Goal: Find specific page/section: Find specific page/section

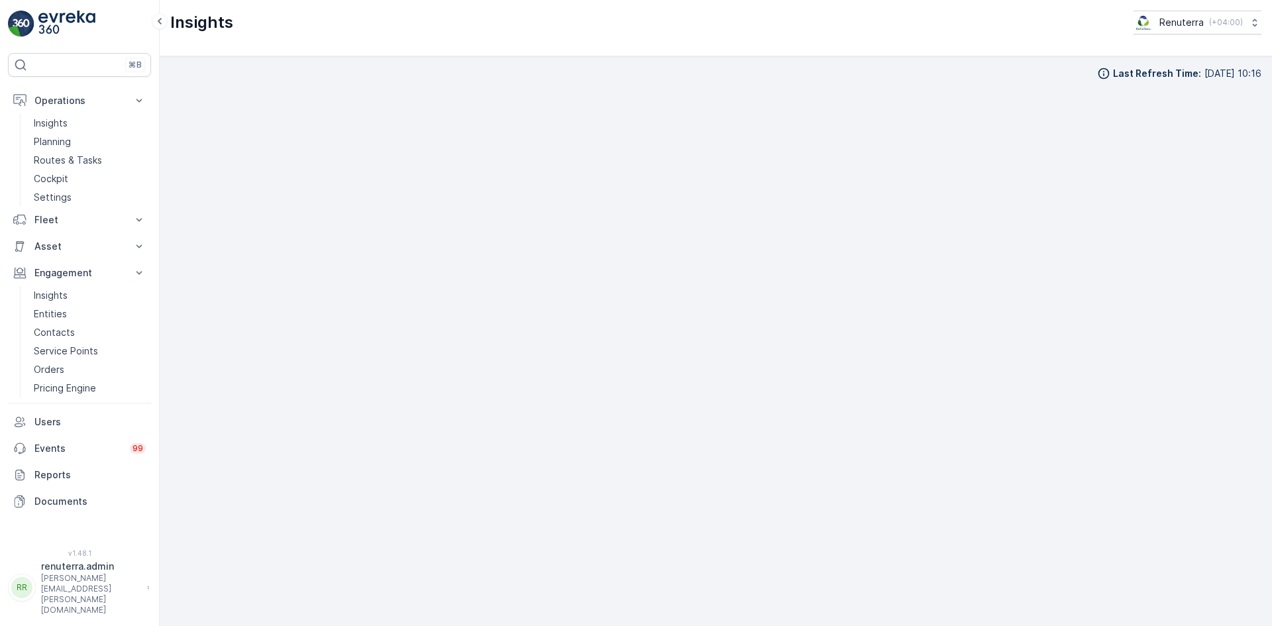
scroll to position [15, 0]
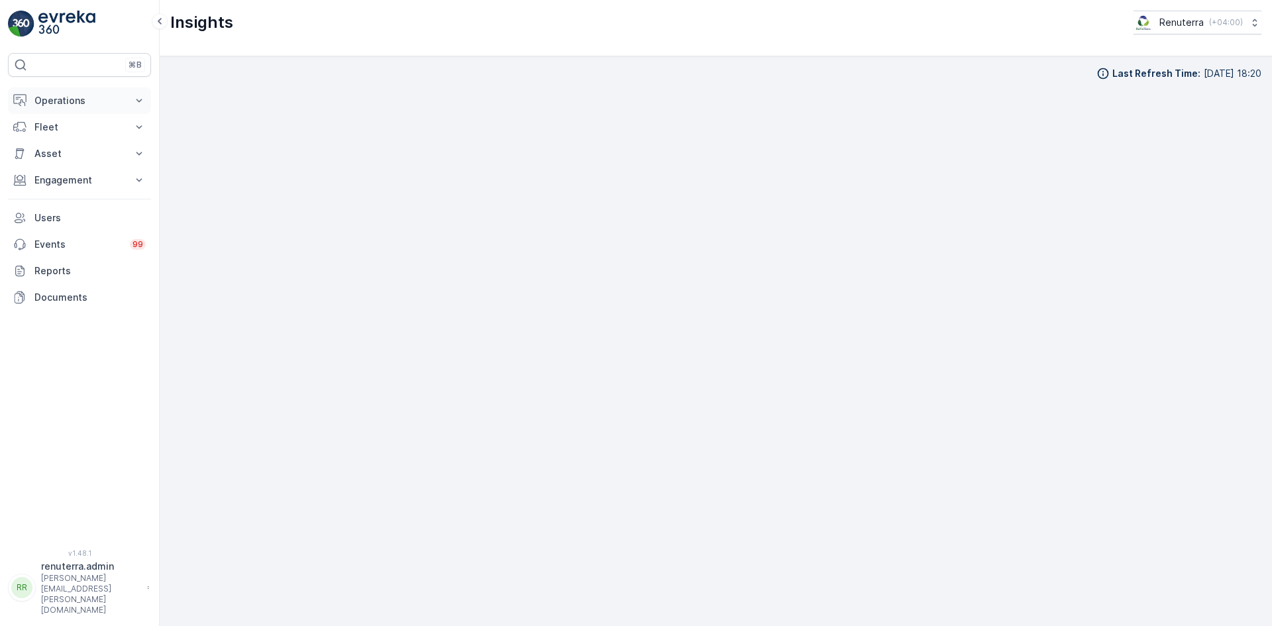
click at [84, 106] on p "Operations" at bounding box center [79, 100] width 90 height 13
click at [78, 158] on p "Routes & Tasks" at bounding box center [68, 160] width 68 height 13
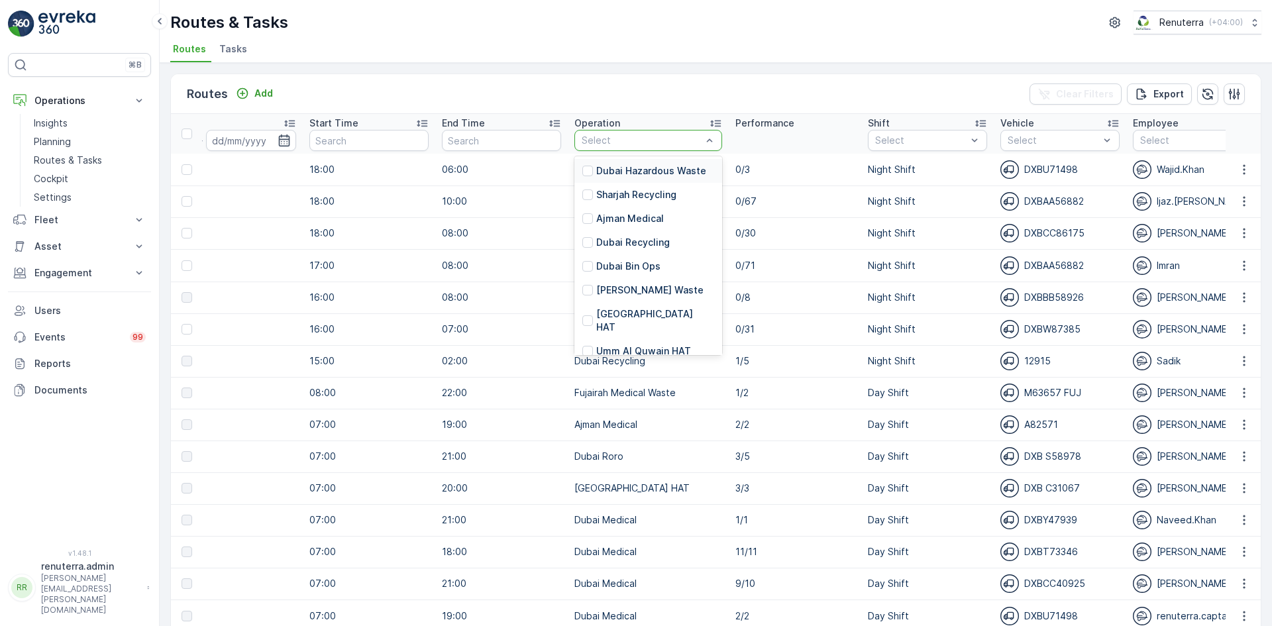
click at [622, 150] on div "Select" at bounding box center [649, 140] width 148 height 21
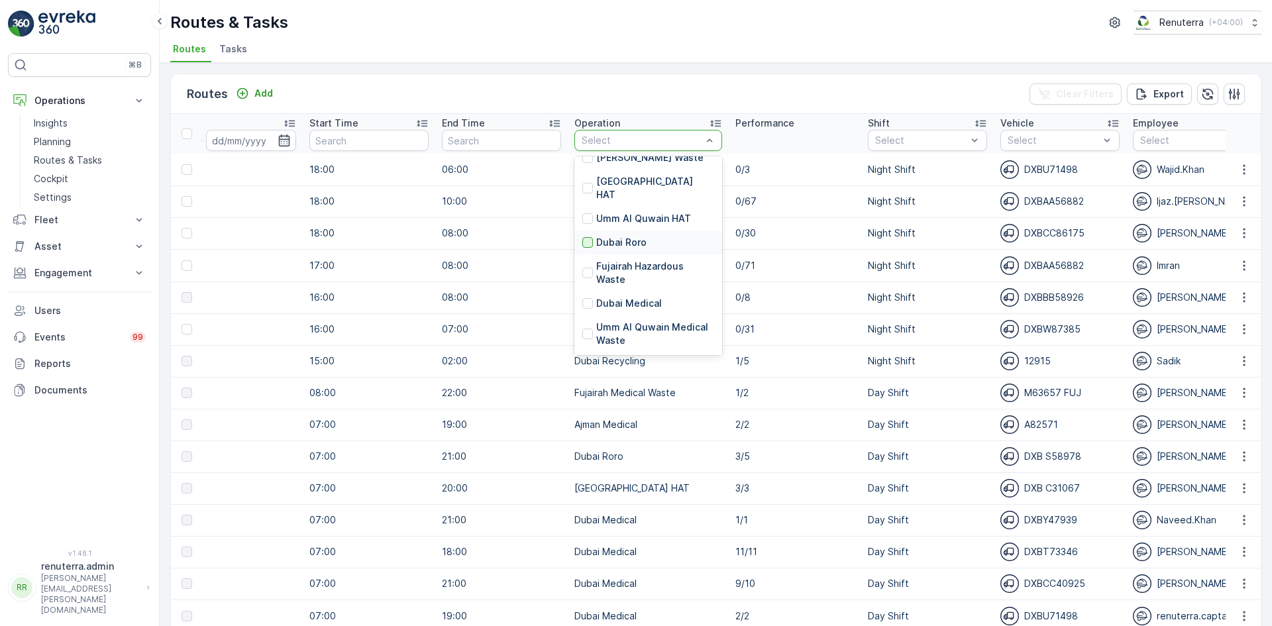
click at [582, 237] on div at bounding box center [587, 242] width 11 height 11
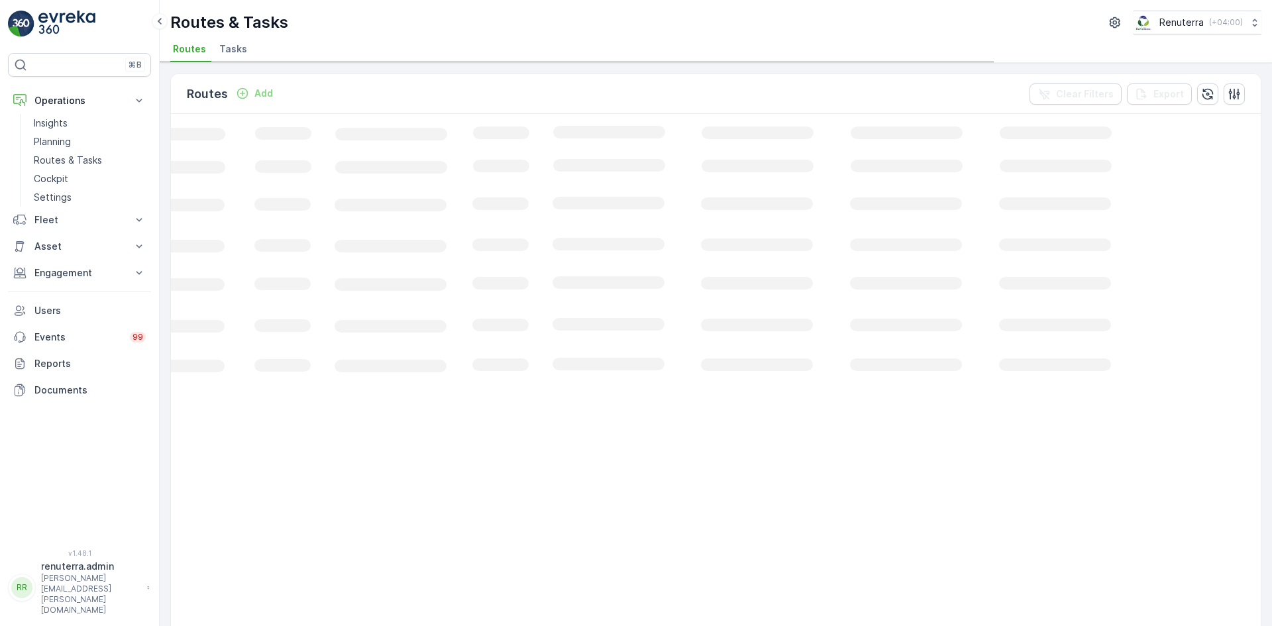
scroll to position [0, 186]
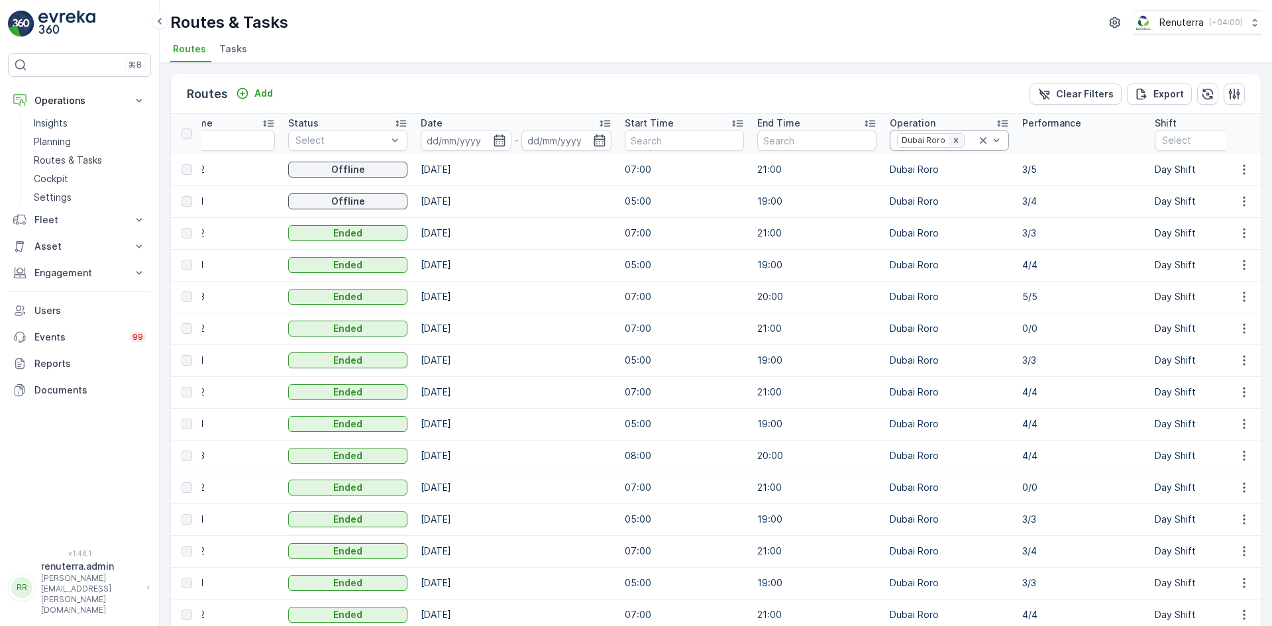
click at [952, 138] on icon "Remove Dubai Roro" at bounding box center [956, 140] width 9 height 9
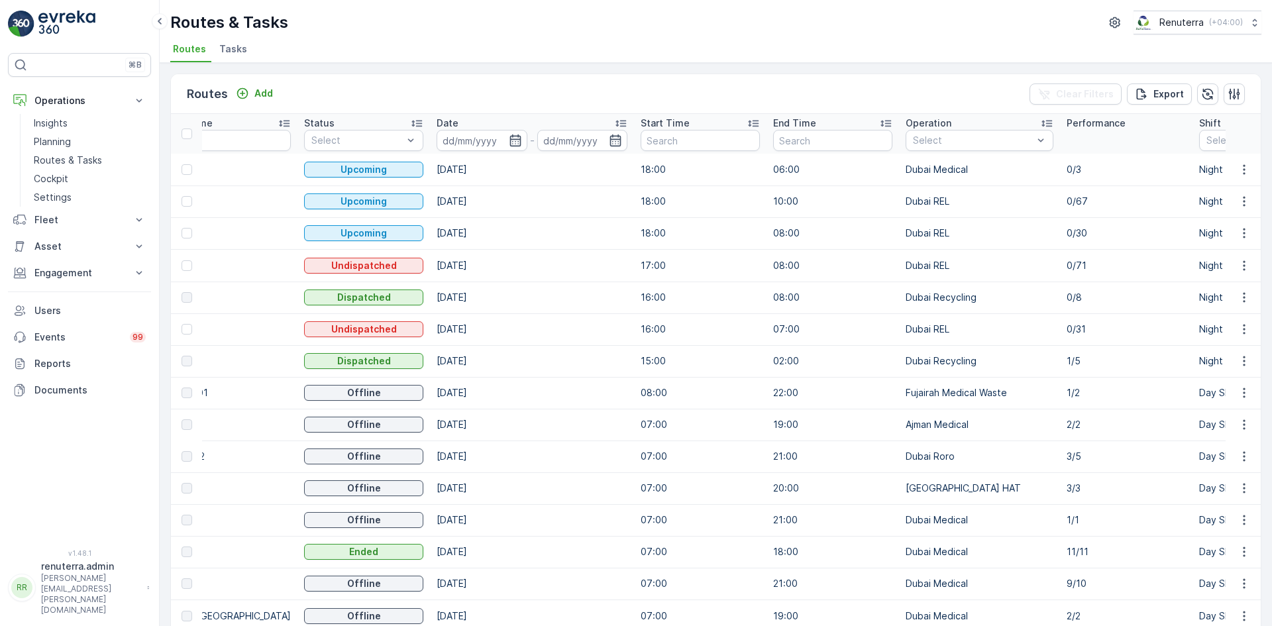
click at [957, 139] on div at bounding box center [973, 140] width 123 height 11
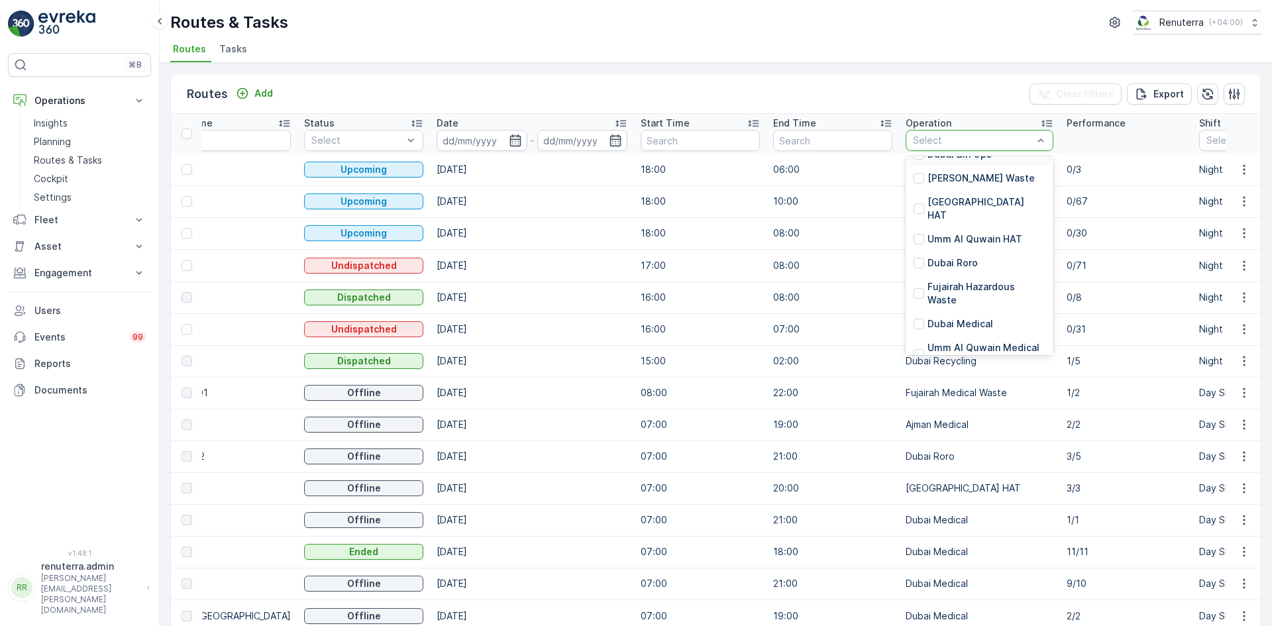
scroll to position [133, 0]
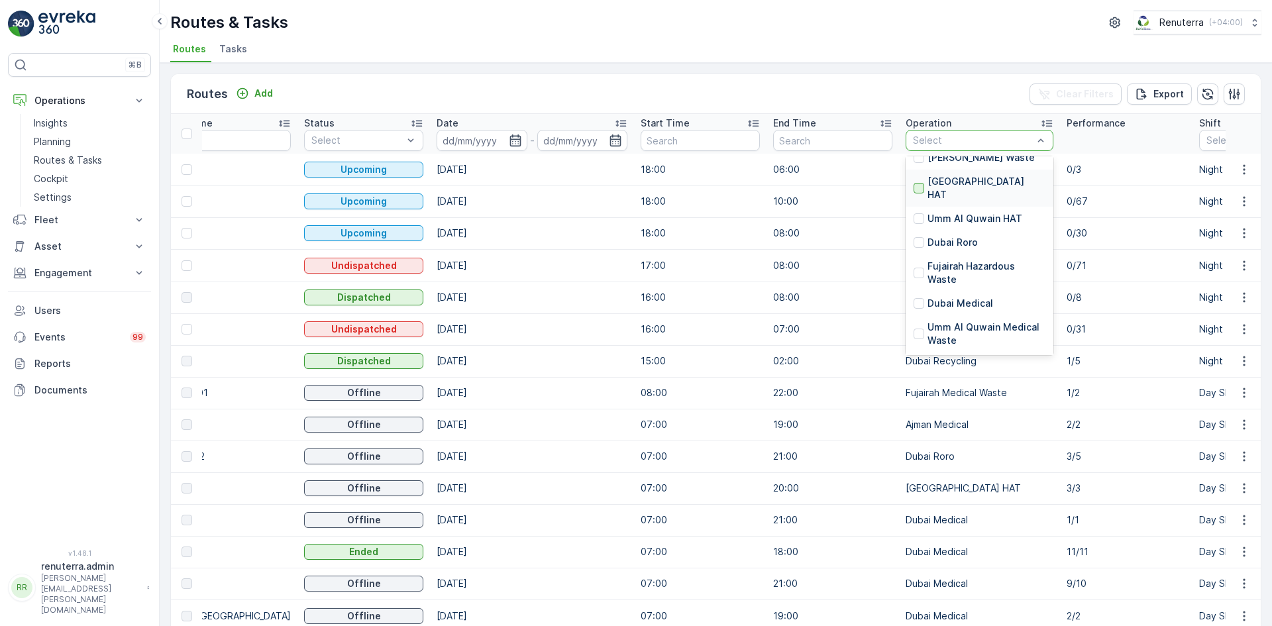
click at [914, 183] on div at bounding box center [919, 188] width 11 height 11
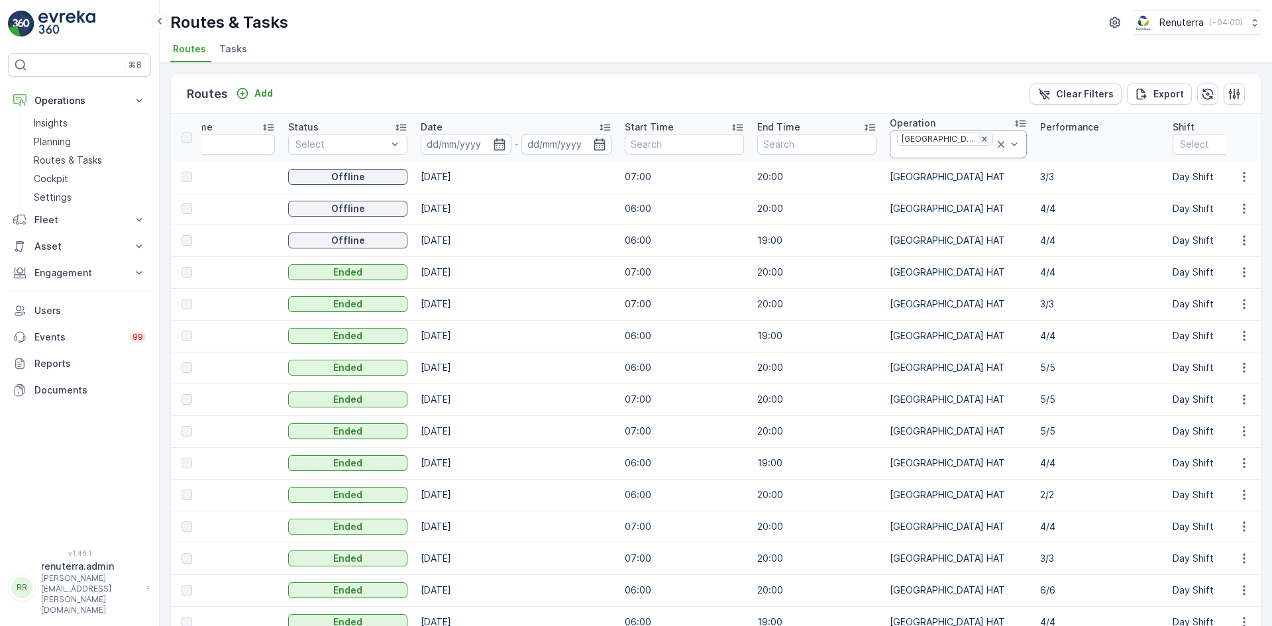
click at [980, 142] on icon "Remove Dubai HAT" at bounding box center [984, 139] width 9 height 9
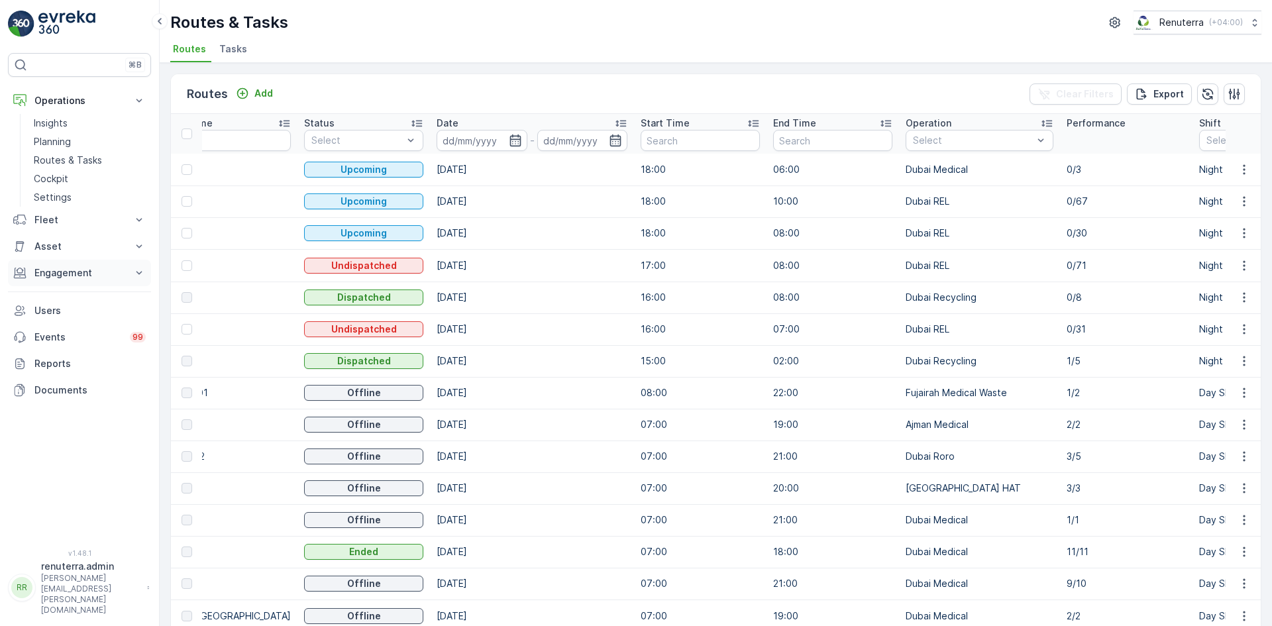
click at [72, 272] on p "Engagement" at bounding box center [79, 272] width 90 height 13
click at [72, 294] on link "Insights" at bounding box center [89, 295] width 123 height 19
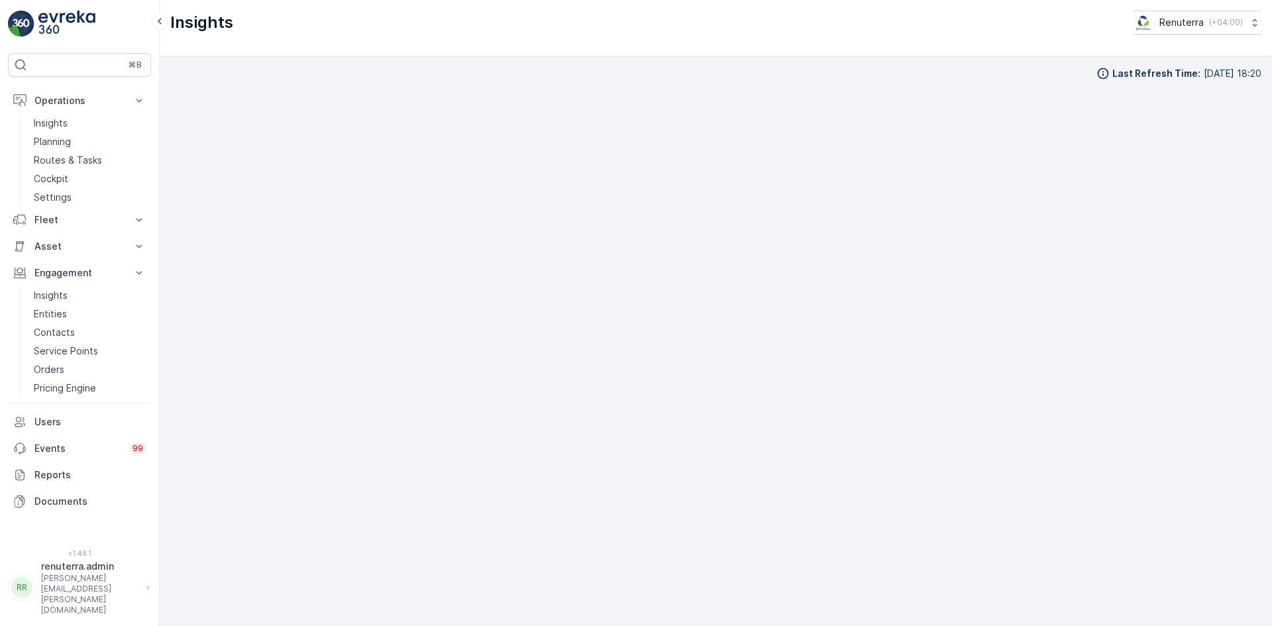
click at [708, 77] on div "Last Refresh Time : [DATE] 18:20" at bounding box center [715, 73] width 1091 height 13
